Goal: Information Seeking & Learning: Learn about a topic

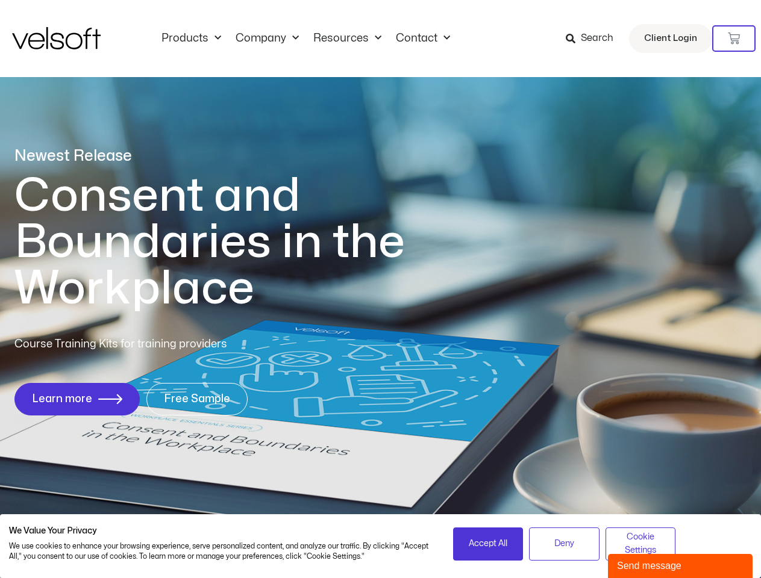
click at [380, 289] on h1 "Consent and Boundaries in the Workplace" at bounding box center [234, 242] width 440 height 139
click at [734, 39] on icon at bounding box center [734, 39] width 12 height 12
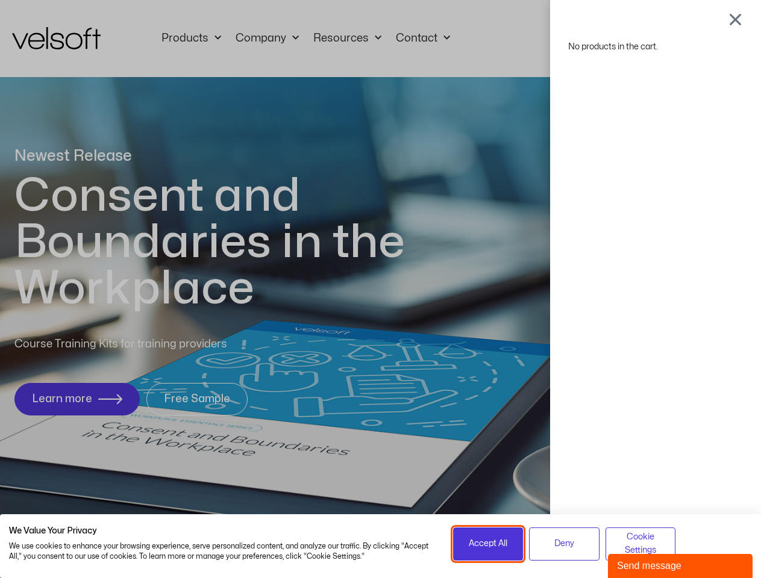
click at [488, 544] on span "Accept All" at bounding box center [488, 543] width 39 height 13
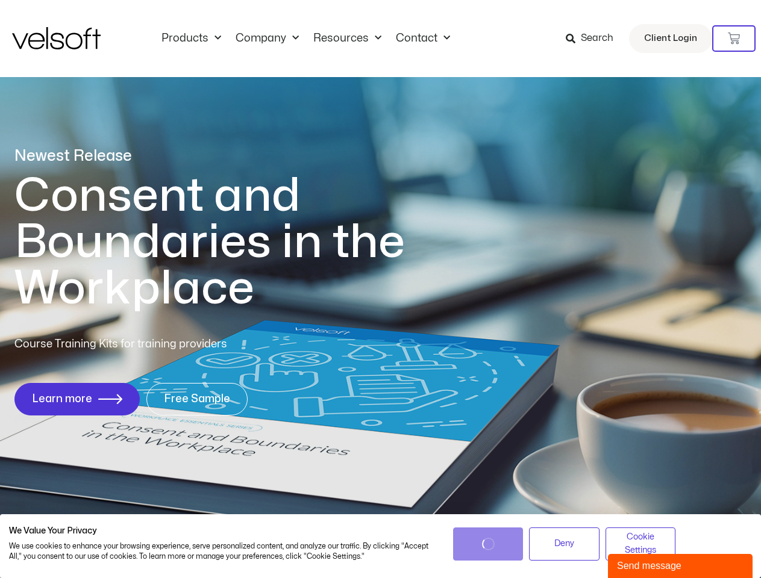
click at [381, 289] on div "No products in the cart." at bounding box center [381, 289] width 0 height 0
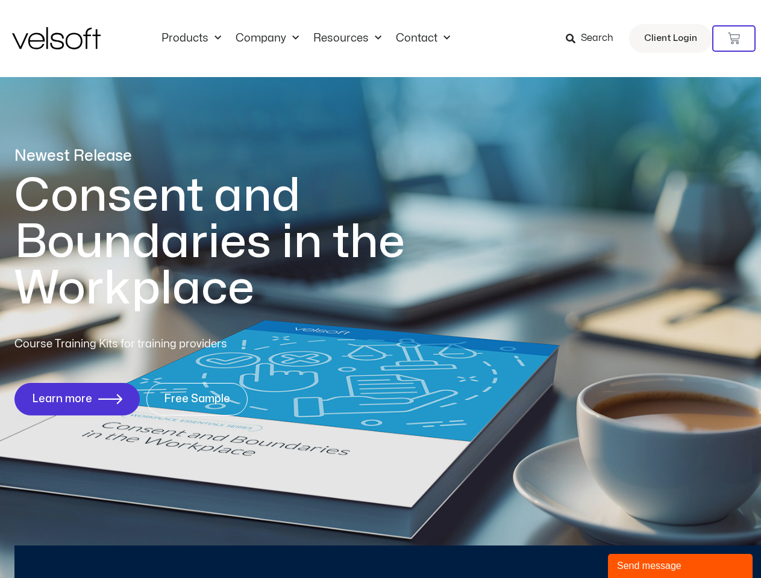
click at [381, 289] on div "No products in the cart." at bounding box center [381, 289] width 0 height 0
click at [680, 566] on div "Send message" at bounding box center [680, 566] width 127 height 14
